Goal: Task Accomplishment & Management: Manage account settings

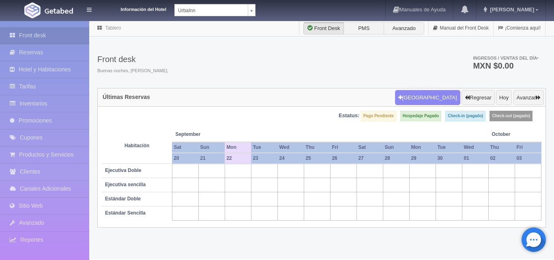
click at [252, 20] on body "Información del Hotel [GEOGRAPHIC_DATA] Manuales de Ayuda Actualizaciones recie…" at bounding box center [277, 139] width 554 height 239
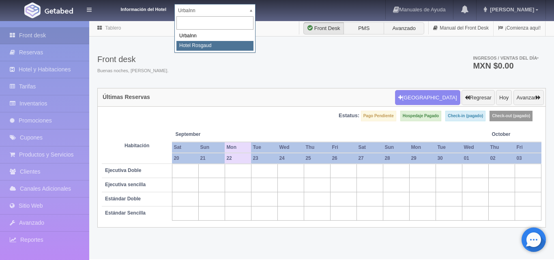
select select "561"
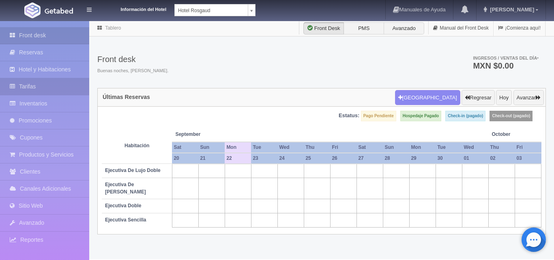
click at [42, 86] on link "Tarifas" at bounding box center [44, 86] width 89 height 17
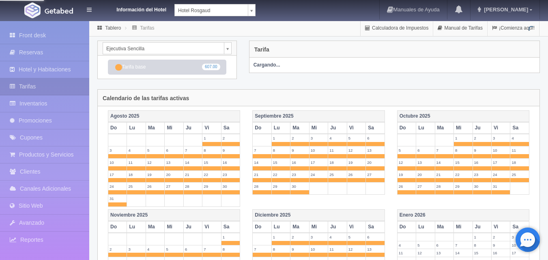
click at [49, 103] on link "Inventarios" at bounding box center [44, 103] width 89 height 17
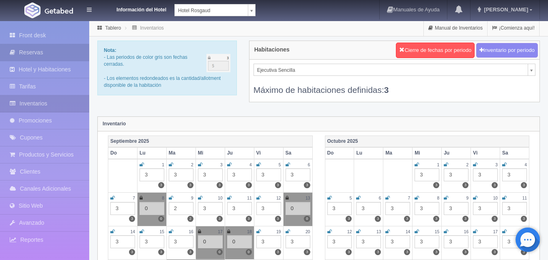
click at [42, 49] on link "Reservas" at bounding box center [44, 52] width 89 height 17
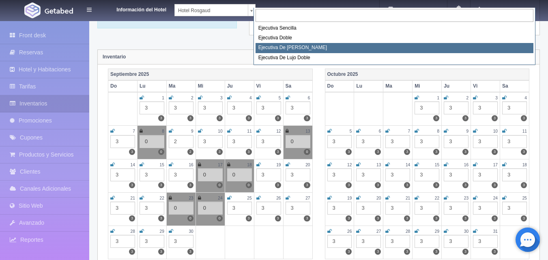
scroll to position [81, 0]
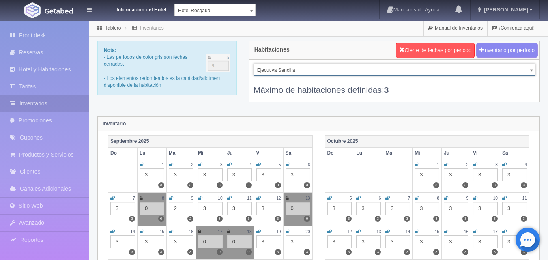
scroll to position [41, 0]
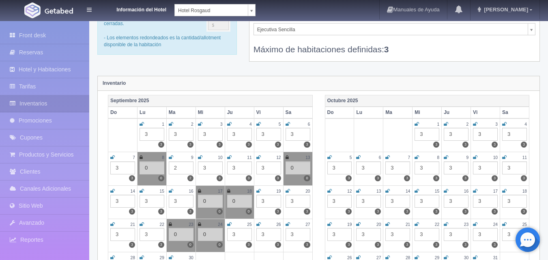
click at [154, 235] on div "3" at bounding box center [151, 234] width 25 height 13
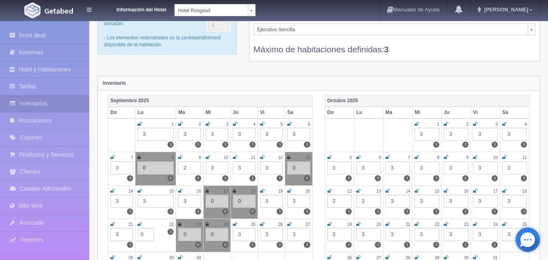
type input "0"
click at [140, 223] on icon at bounding box center [139, 224] width 4 height 5
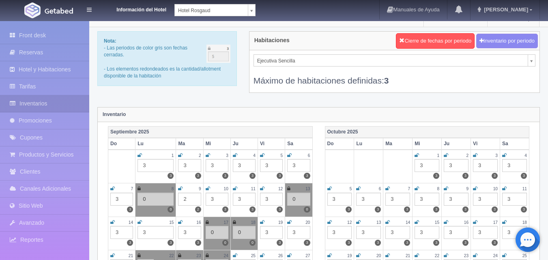
scroll to position [0, 0]
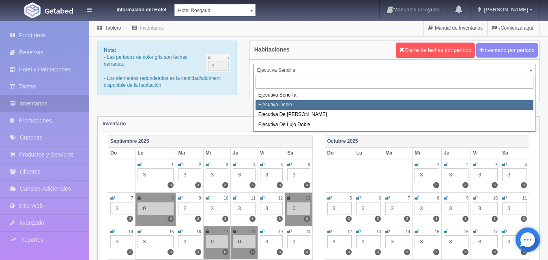
select select "1750"
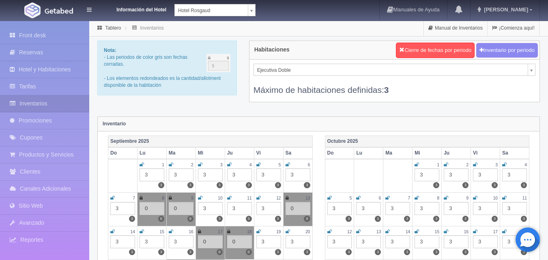
scroll to position [81, 0]
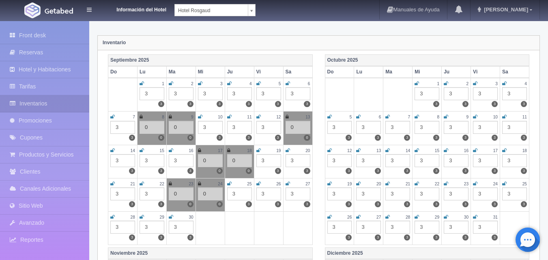
click at [155, 196] on div "3" at bounding box center [151, 193] width 25 height 13
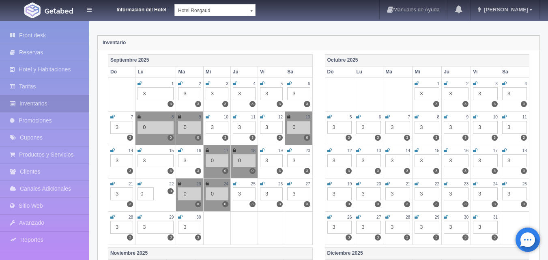
type input "0"
click at [140, 184] on icon at bounding box center [139, 183] width 4 height 5
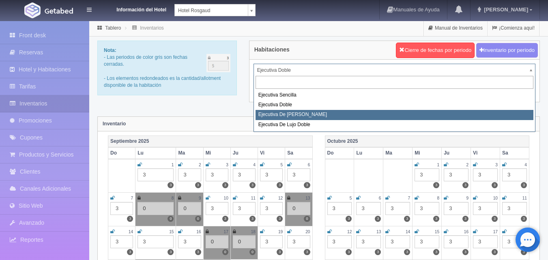
select select "1817"
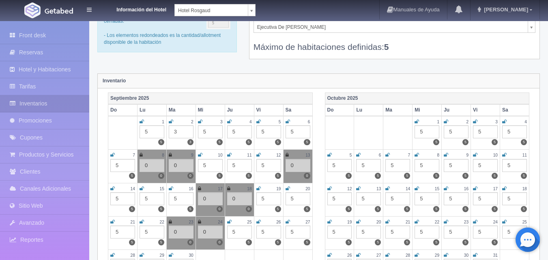
scroll to position [122, 0]
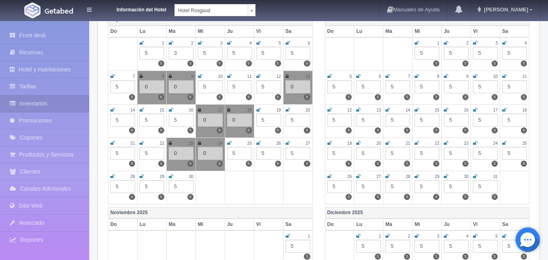
click at [151, 155] on div "5" at bounding box center [151, 153] width 25 height 13
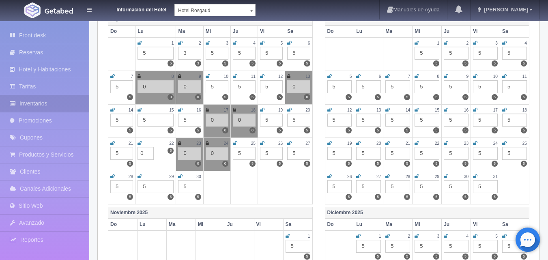
type input "0"
click at [140, 141] on icon at bounding box center [139, 143] width 4 height 5
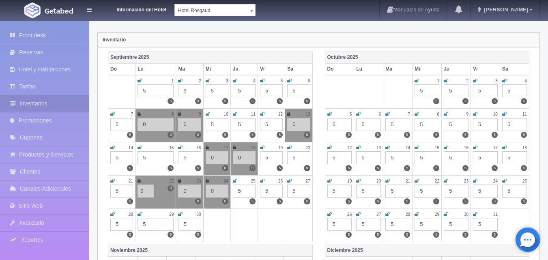
scroll to position [0, 0]
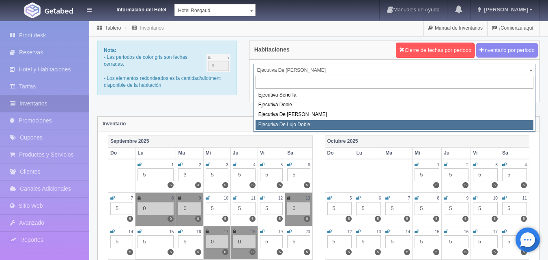
select select "1845"
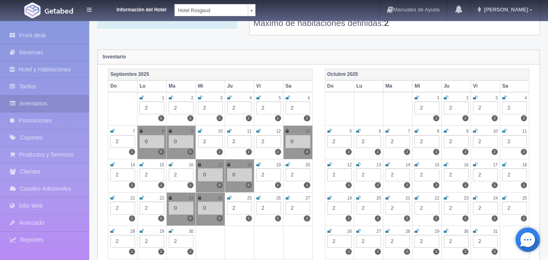
scroll to position [81, 0]
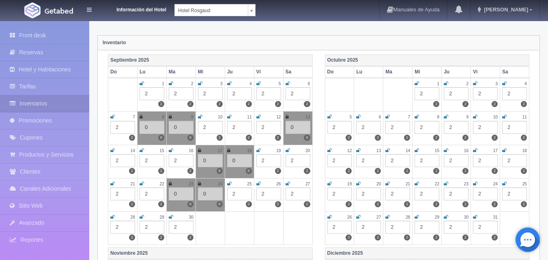
click at [154, 194] on div "2" at bounding box center [151, 193] width 25 height 13
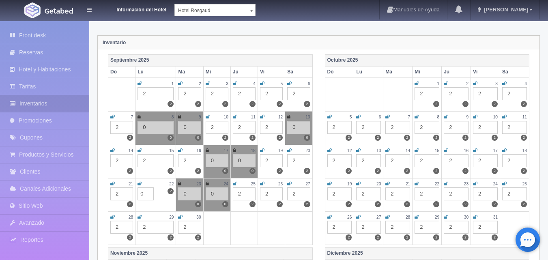
type input "0"
click at [140, 185] on icon at bounding box center [139, 183] width 4 height 5
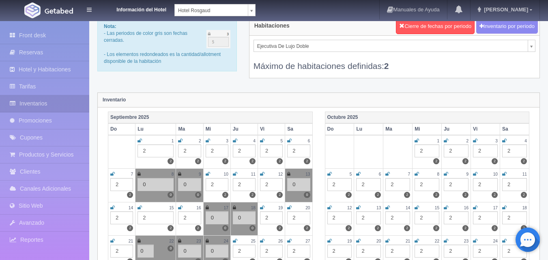
scroll to position [0, 0]
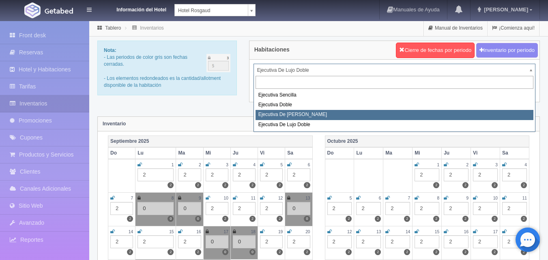
select select "1817"
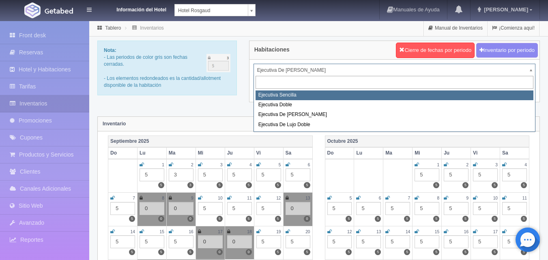
select select "1737"
